Goal: Transaction & Acquisition: Register for event/course

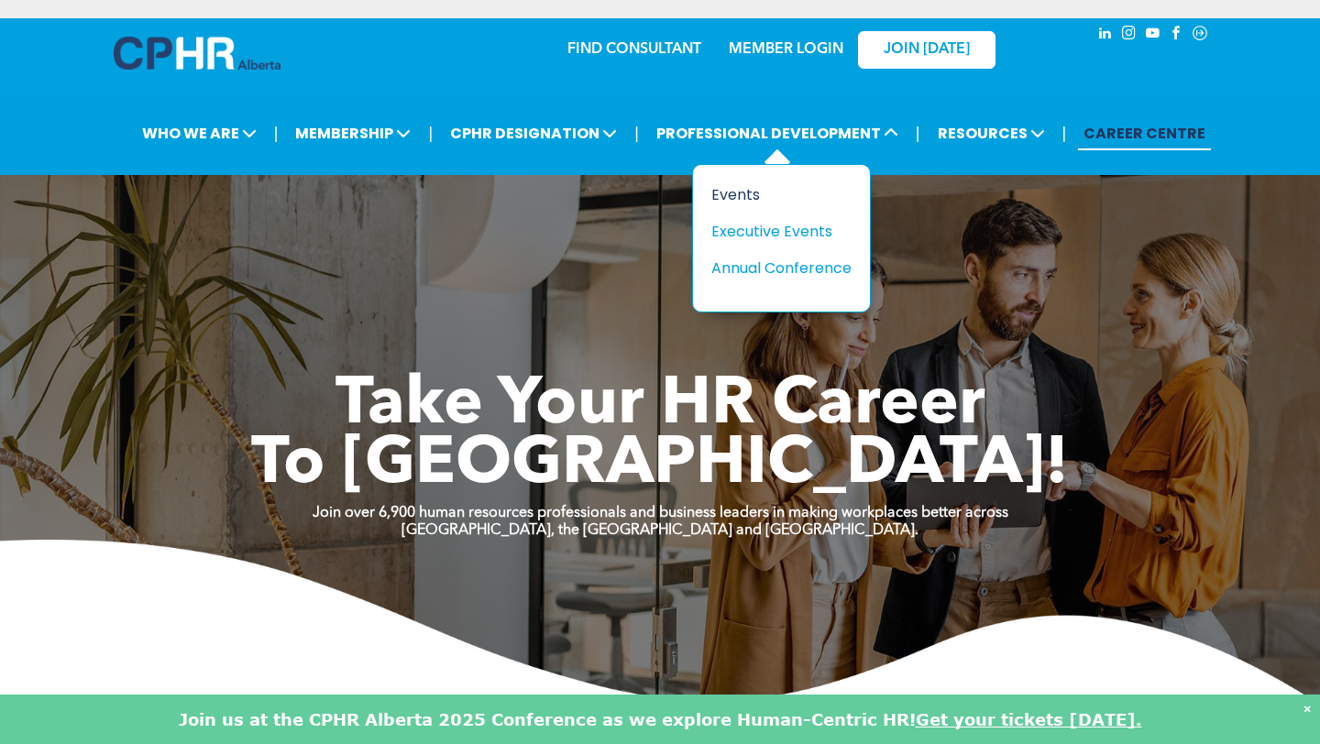
click at [736, 190] on div "Events" at bounding box center [774, 194] width 126 height 23
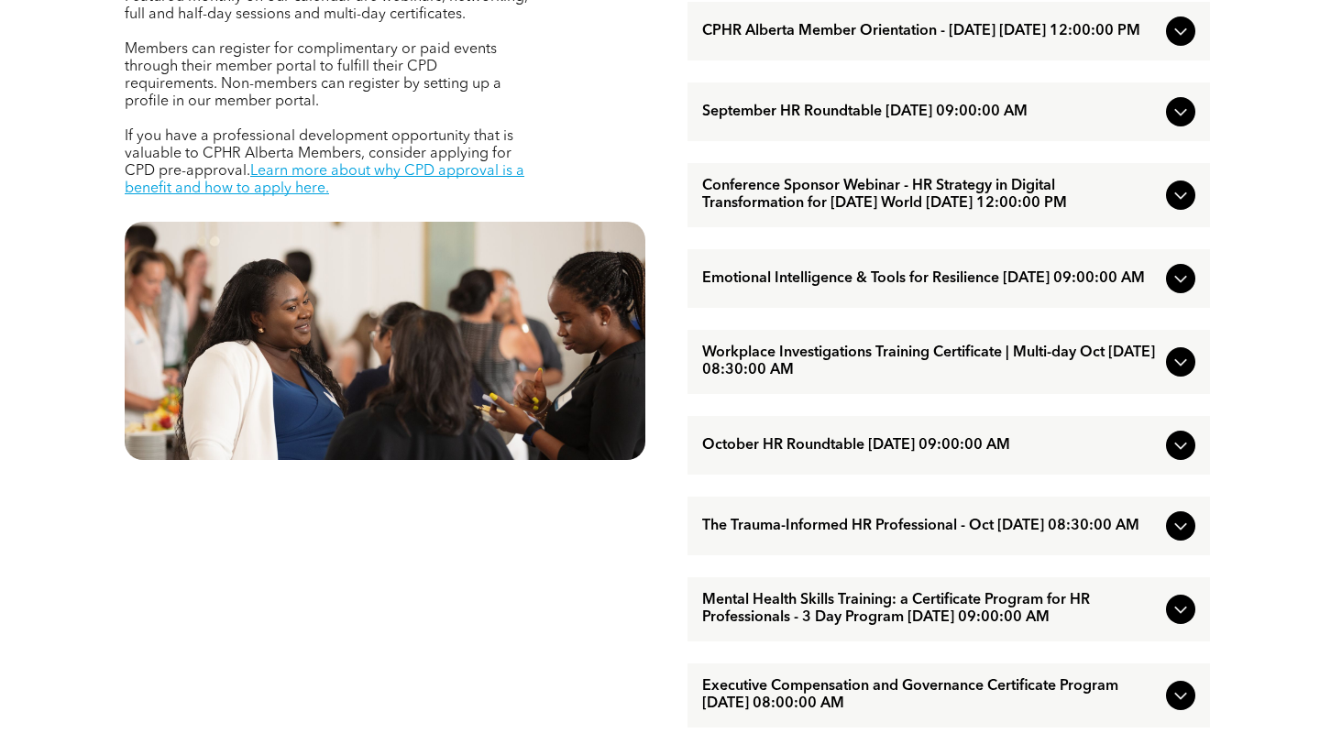
scroll to position [837, 0]
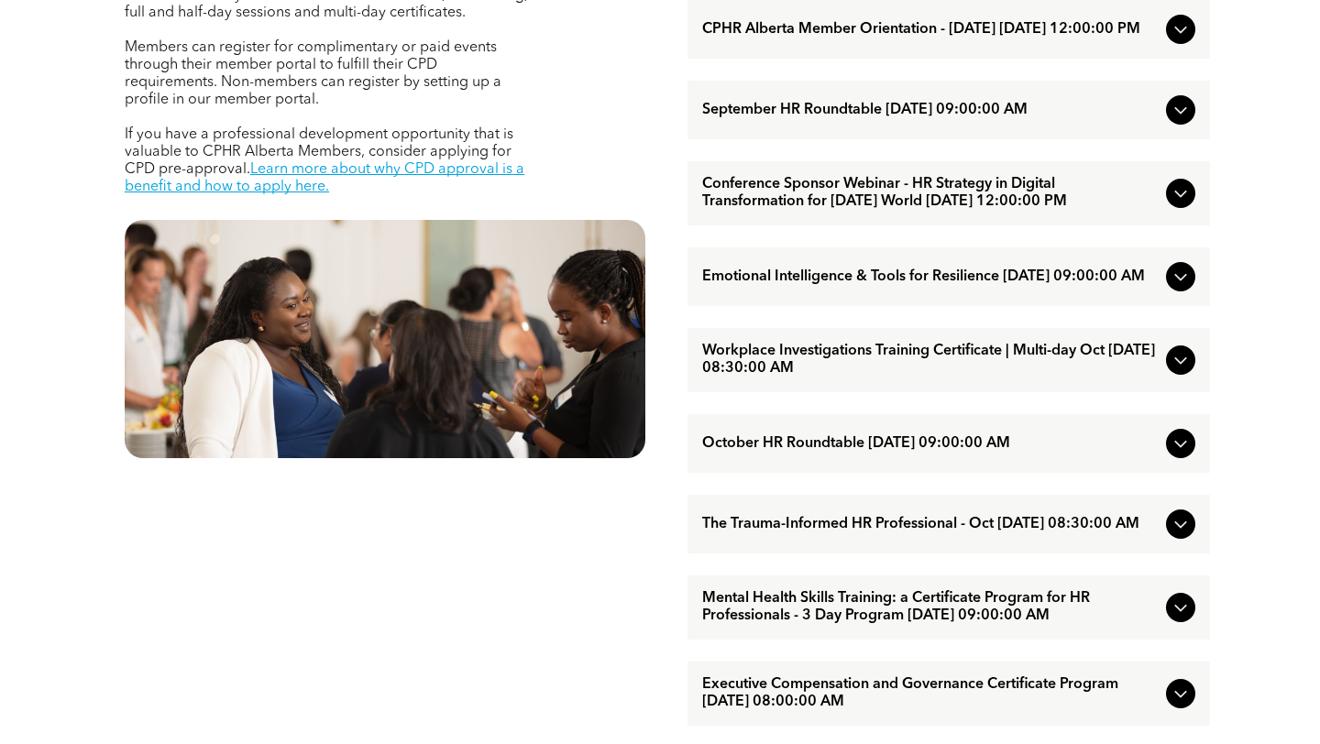
click at [833, 192] on span "Conference Sponsor Webinar - HR Strategy in Digital Transformation for Today’s …" at bounding box center [930, 193] width 456 height 35
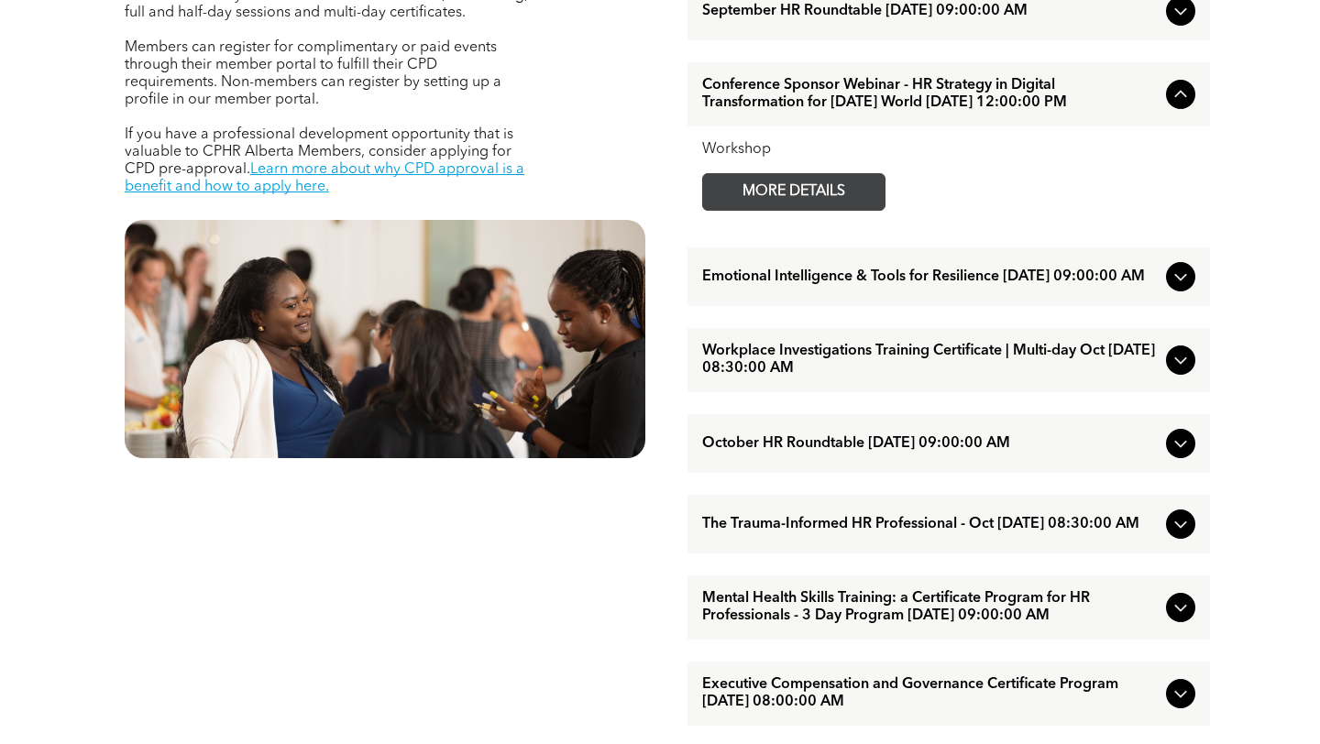
click at [834, 210] on span "MORE DETAILS" at bounding box center [793, 192] width 145 height 36
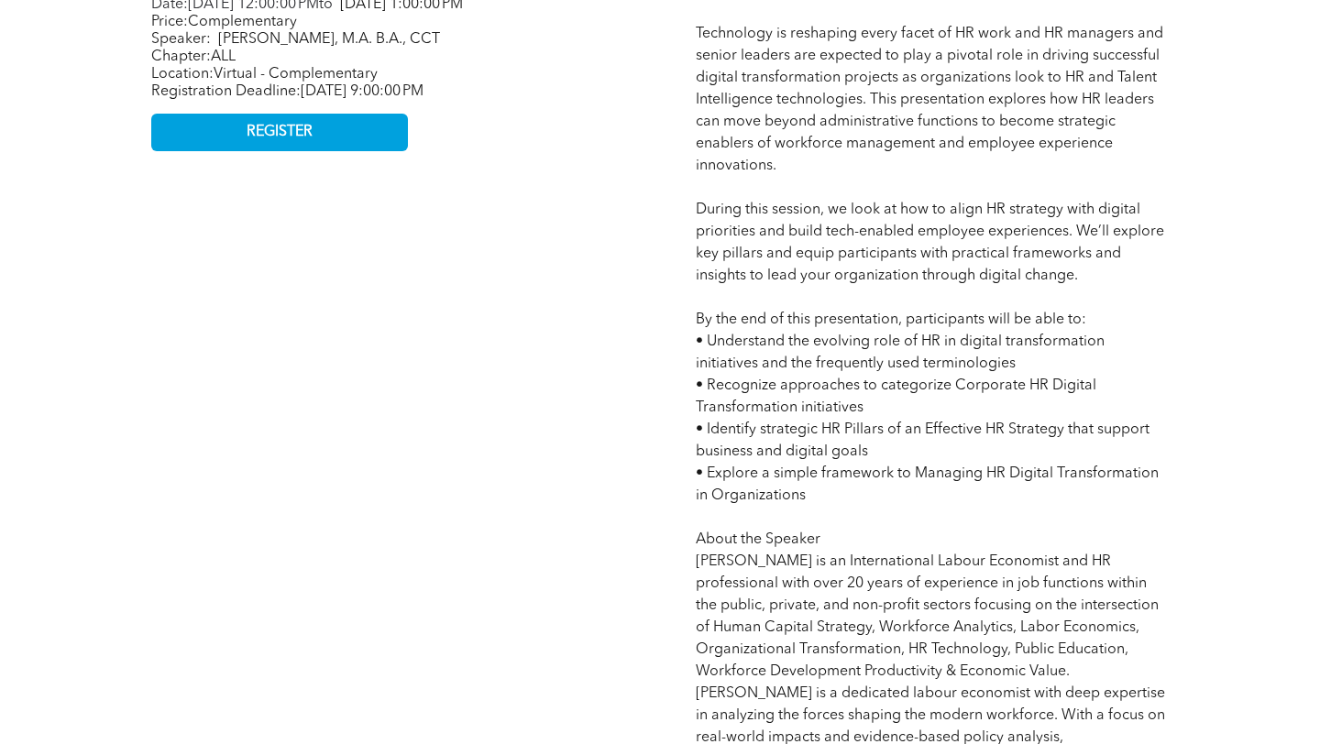
scroll to position [675, 0]
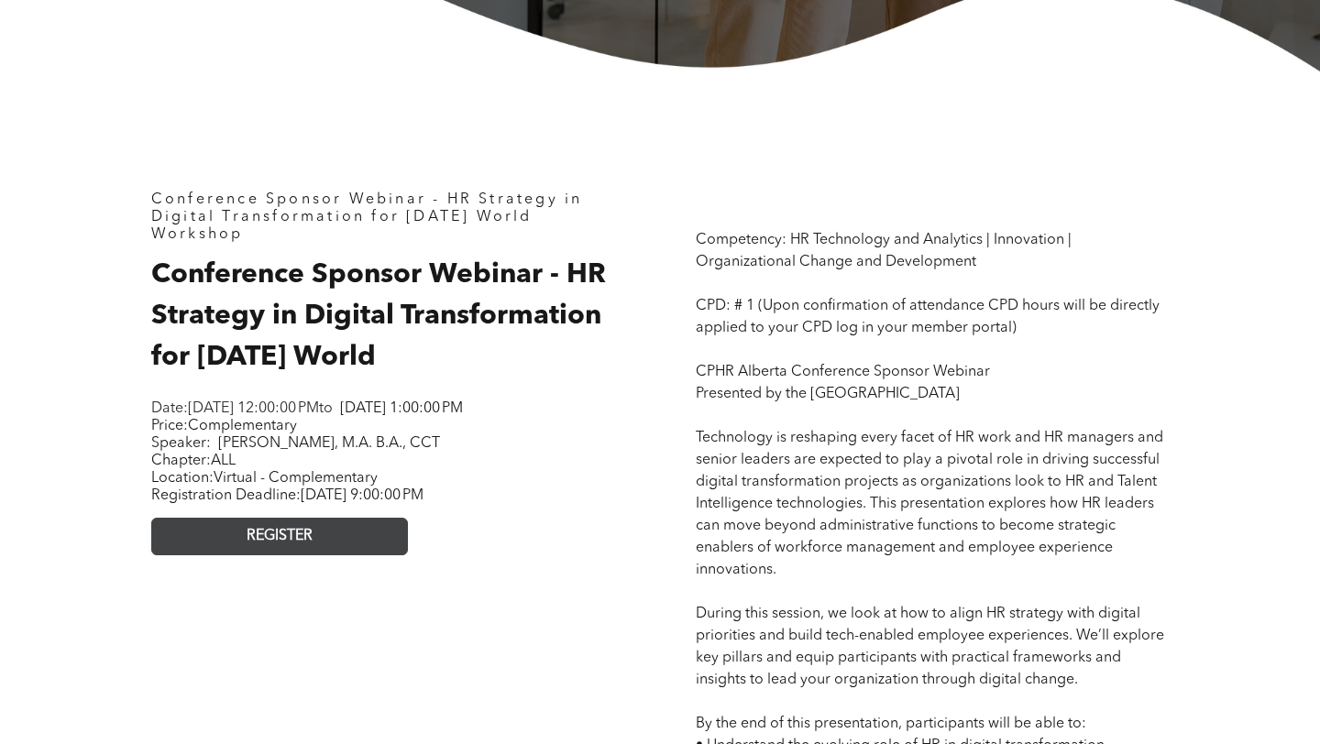
click at [230, 555] on link "REGISTER" at bounding box center [279, 537] width 257 height 38
